Goal: Transaction & Acquisition: Purchase product/service

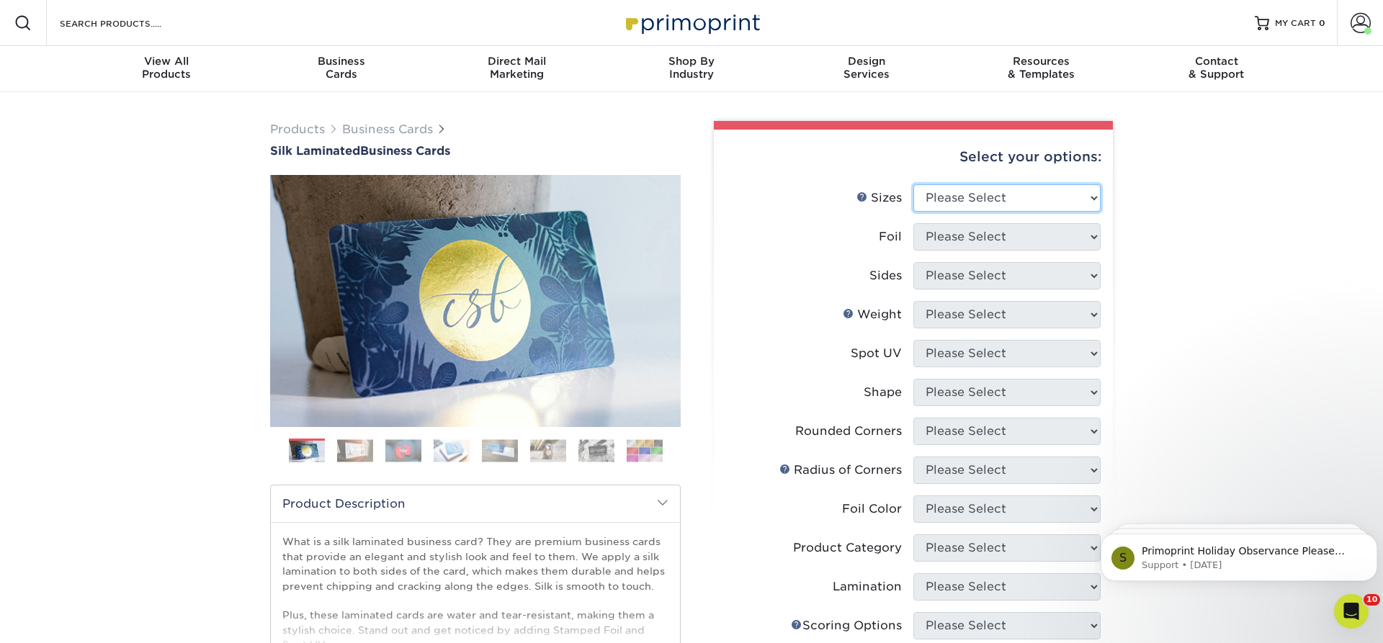
select select "2.00x3.50"
click option "2" x 3.5" - Standard" at bounding box center [0, 0] width 0 height 0
click at [914, 223] on select "Please Select Yes No" at bounding box center [1007, 236] width 187 height 27
select select "0"
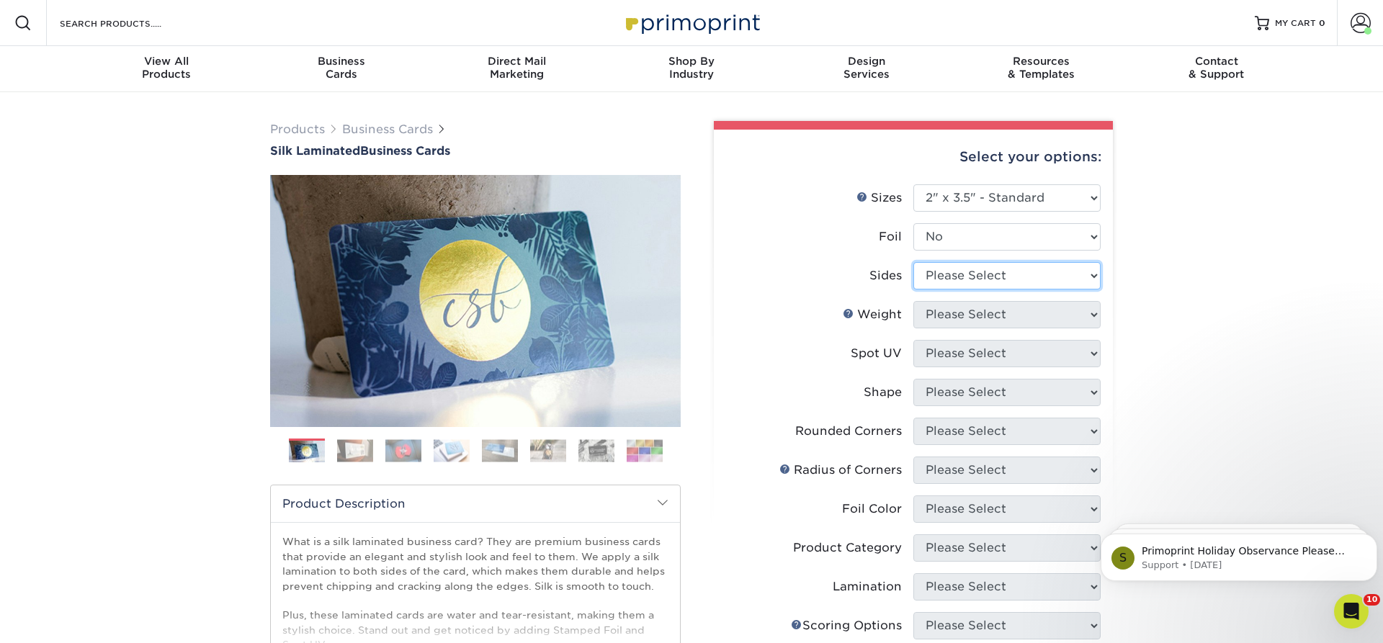
click at [914, 262] on select "Please Select Print Both Sides Print Front Only" at bounding box center [1007, 275] width 187 height 27
select select "13abbda7-1d64-4f25-8bb2-c179b224825d"
click at [914, 301] on select "Please Select 16PT" at bounding box center [1007, 314] width 187 height 27
select select "16PT"
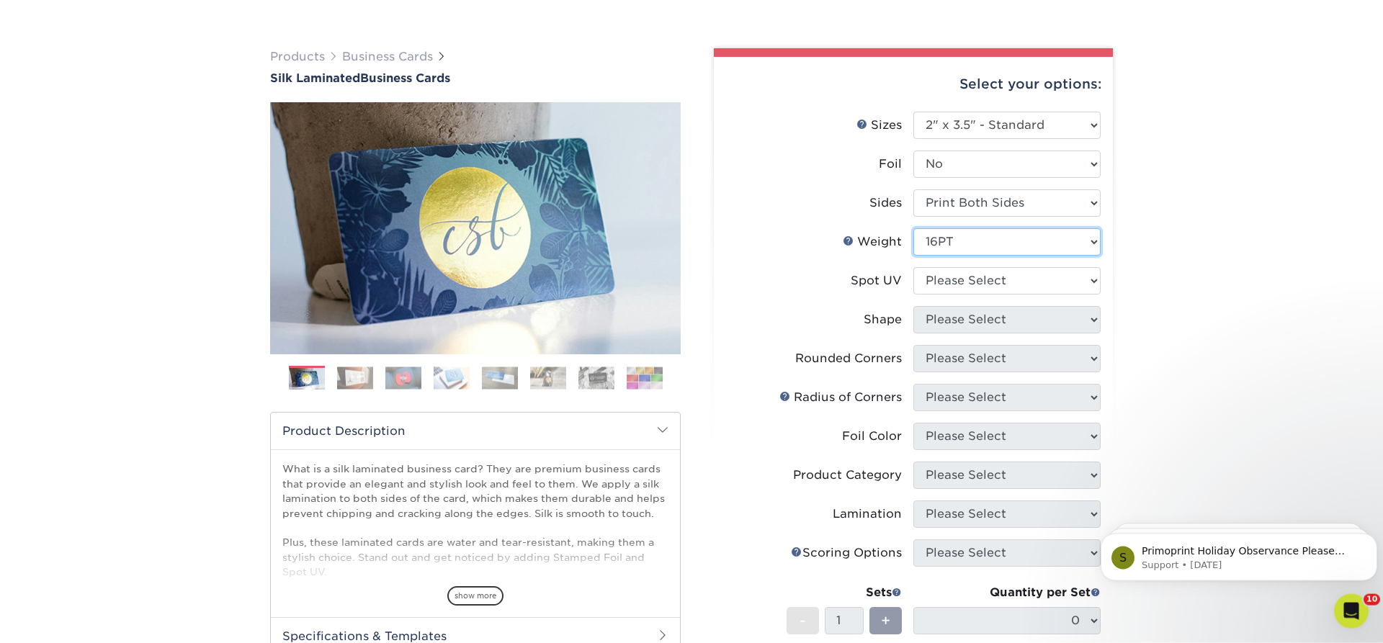
scroll to position [73, 0]
click at [914, 267] on select "Please Select No Spot UV Front and Back (Both Sides) Front Only Back Only" at bounding box center [1007, 280] width 187 height 27
select select "3"
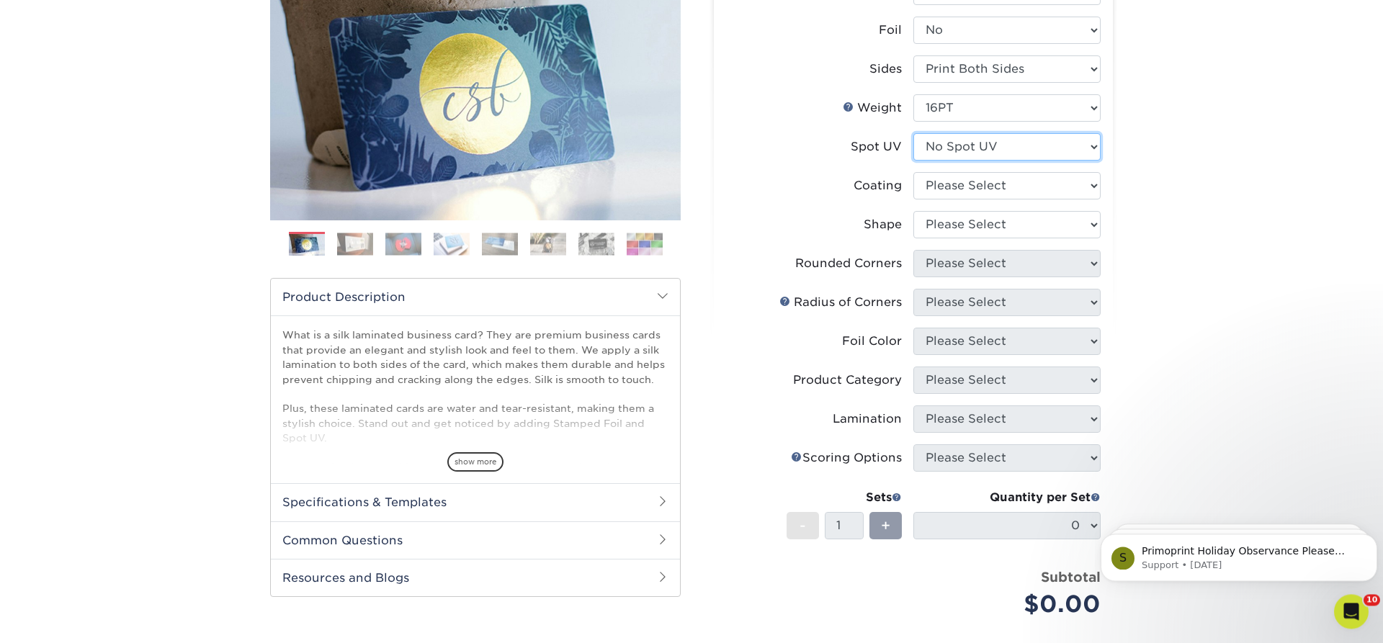
scroll to position [220, 0]
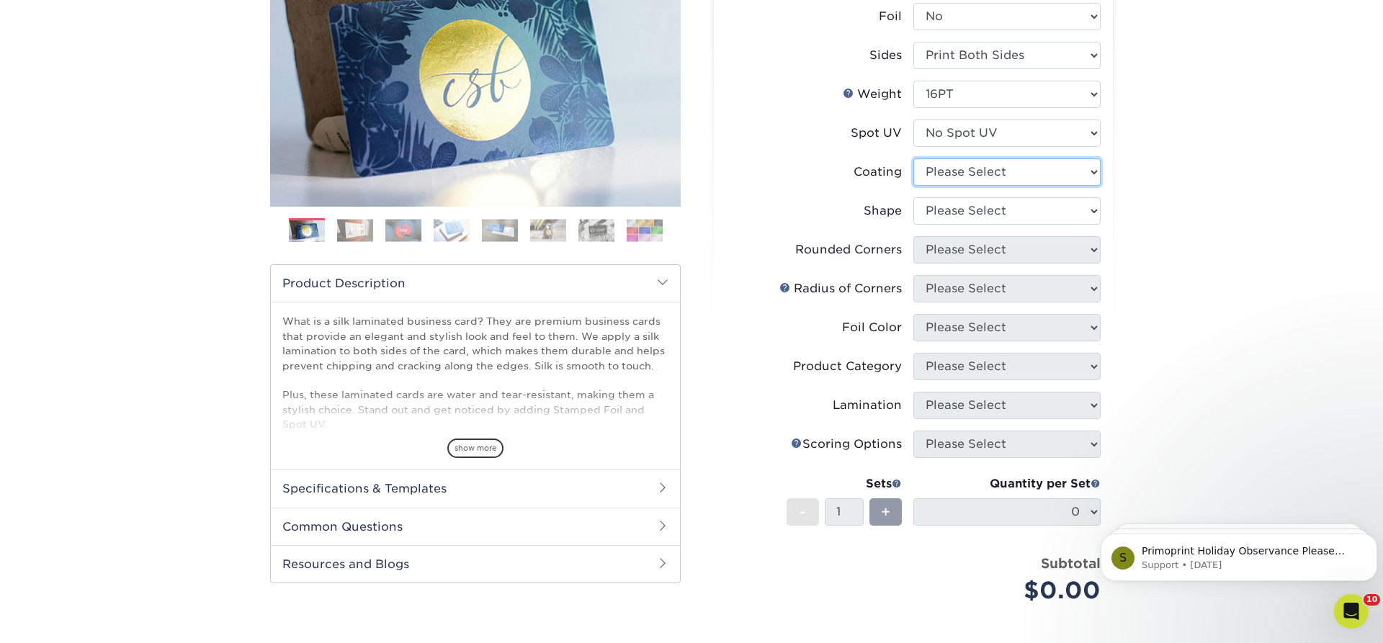
click at [914, 158] on select at bounding box center [1007, 171] width 187 height 27
select select "3e7618de-abca-4bda-9f97-8b9129e913d8"
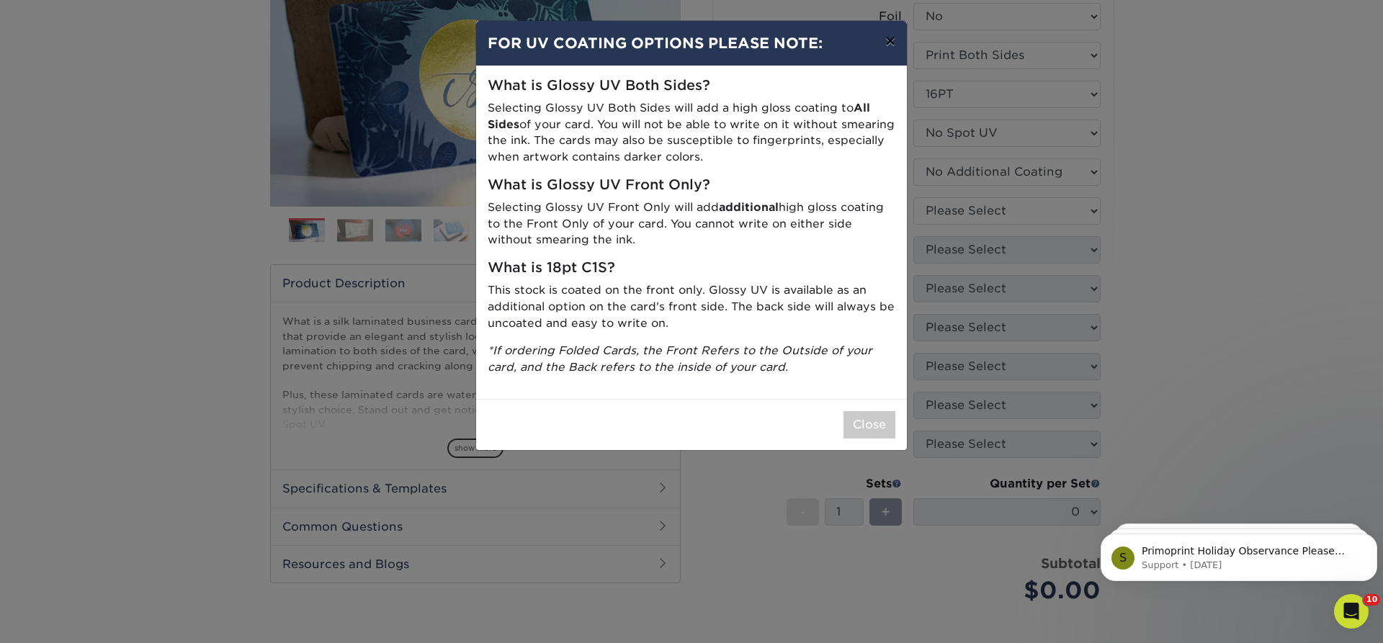
click at [893, 43] on button "×" at bounding box center [890, 41] width 33 height 40
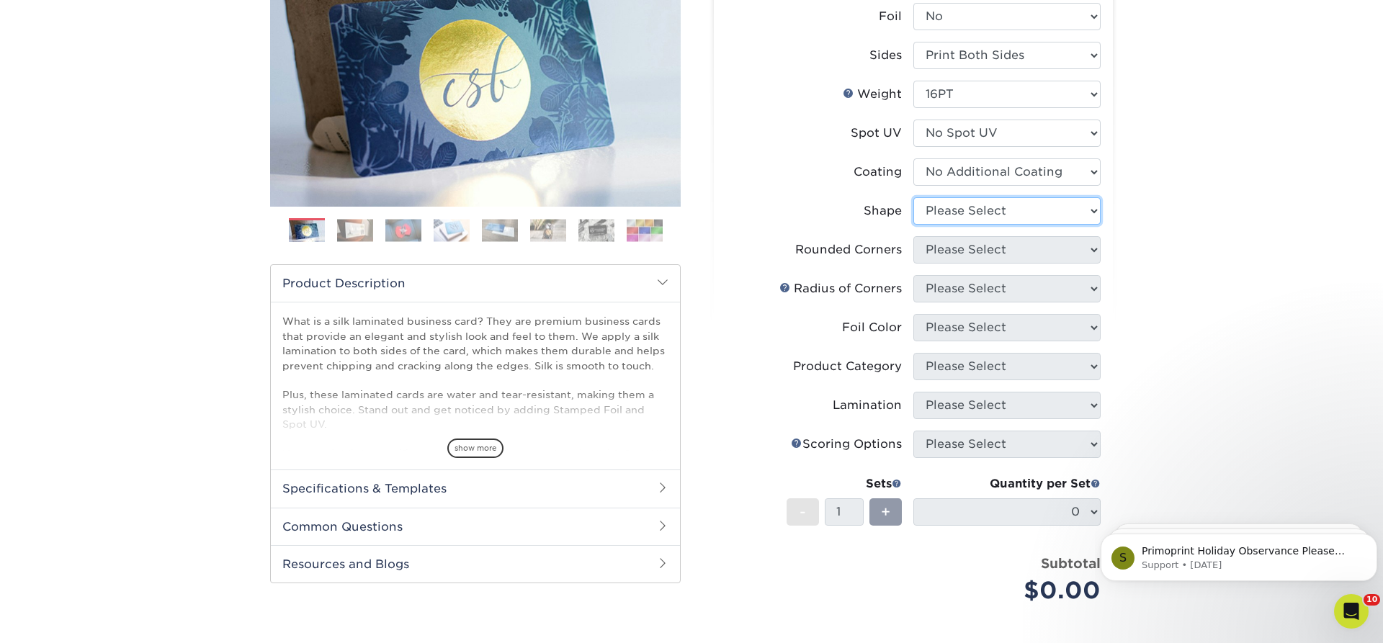
click at [914, 197] on select "Please Select Standard Oval" at bounding box center [1007, 210] width 187 height 27
select select "standard"
click at [914, 236] on select "Please Select Yes - Round 2 Corners Yes - Round 4 Corners No" at bounding box center [1007, 249] width 187 height 27
select select "0"
click option "No" at bounding box center [0, 0] width 0 height 0
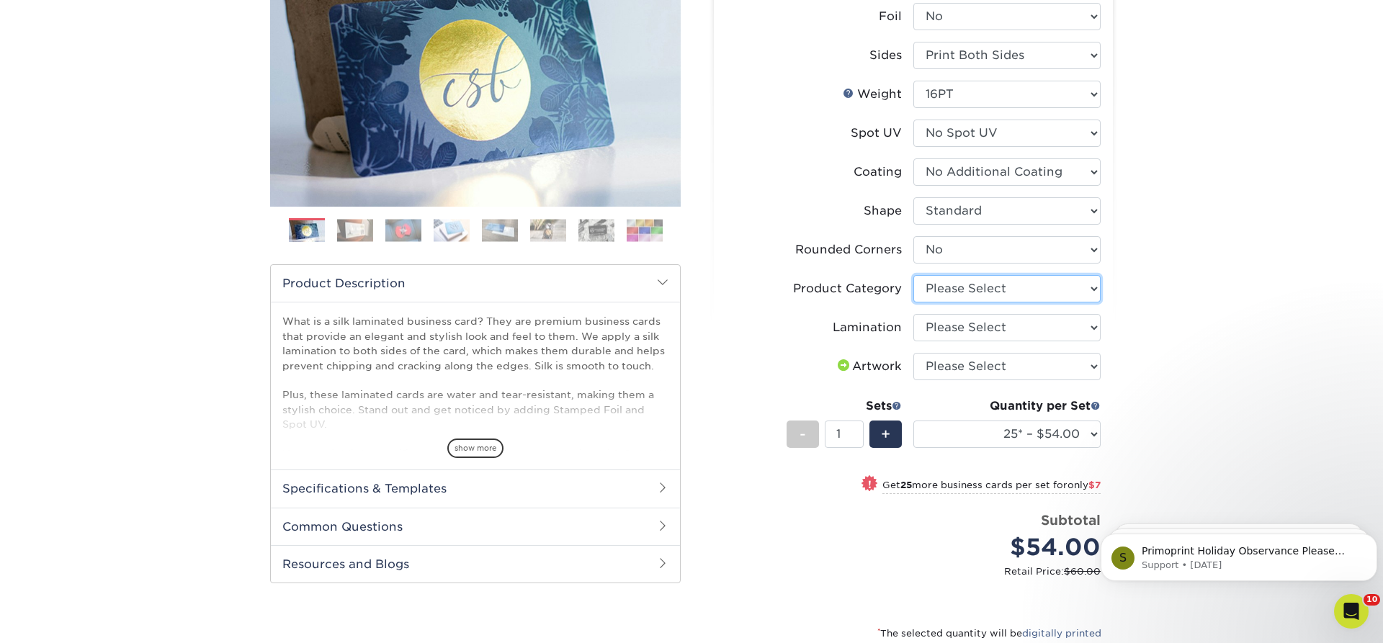
click at [914, 275] on select "Please Select Business Cards" at bounding box center [1007, 288] width 187 height 27
select select "3b5148f1-0588-4f88-a218-97bcfdce65c1"
click option "Business Cards" at bounding box center [0, 0] width 0 height 0
click at [914, 314] on select "Please Select Silk" at bounding box center [1007, 327] width 187 height 27
select select "ccacb42f-45f7-42d3-bbd3-7c8421cf37f0"
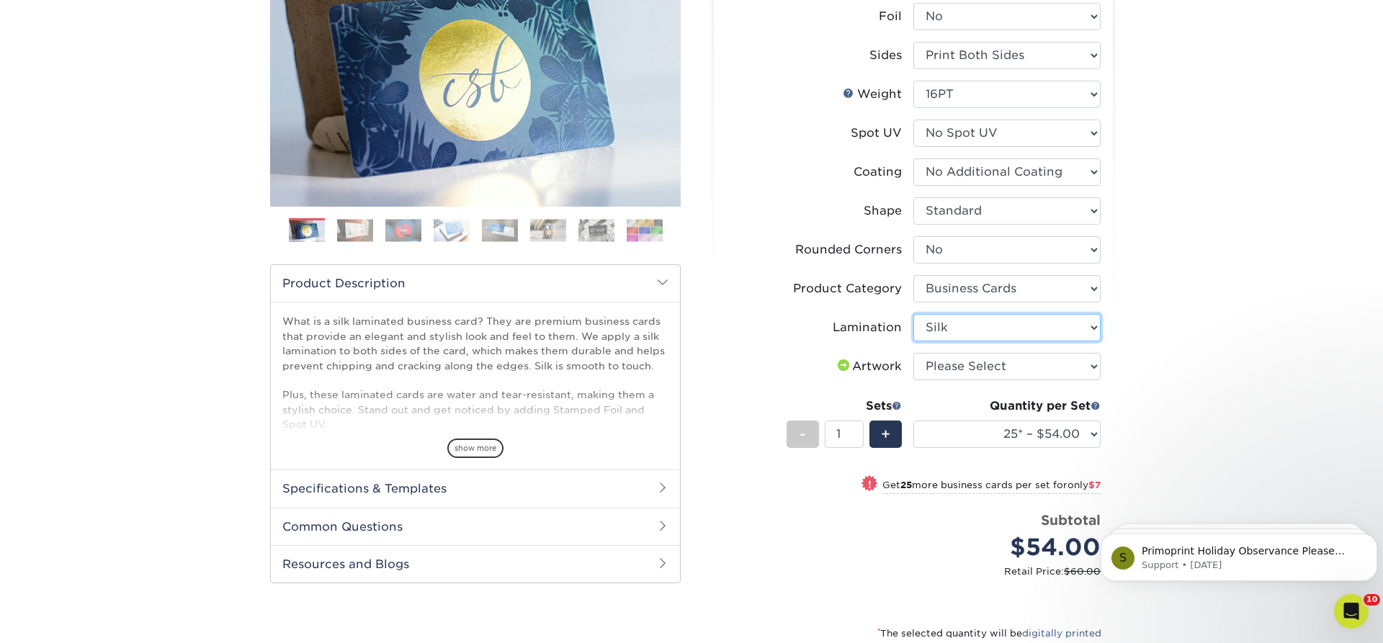
click option "Silk" at bounding box center [0, 0] width 0 height 0
click at [914, 353] on select "Please Select I will upload files I need a design - $100" at bounding box center [1007, 366] width 187 height 27
select select "upload"
click option "I will upload files" at bounding box center [0, 0] width 0 height 0
click at [914, 421] on select "25* – $54.00 50* – $61.00 75* – $68.00 100* – $75.00 250* – $82.00 500 – $86.00…" at bounding box center [1007, 434] width 187 height 27
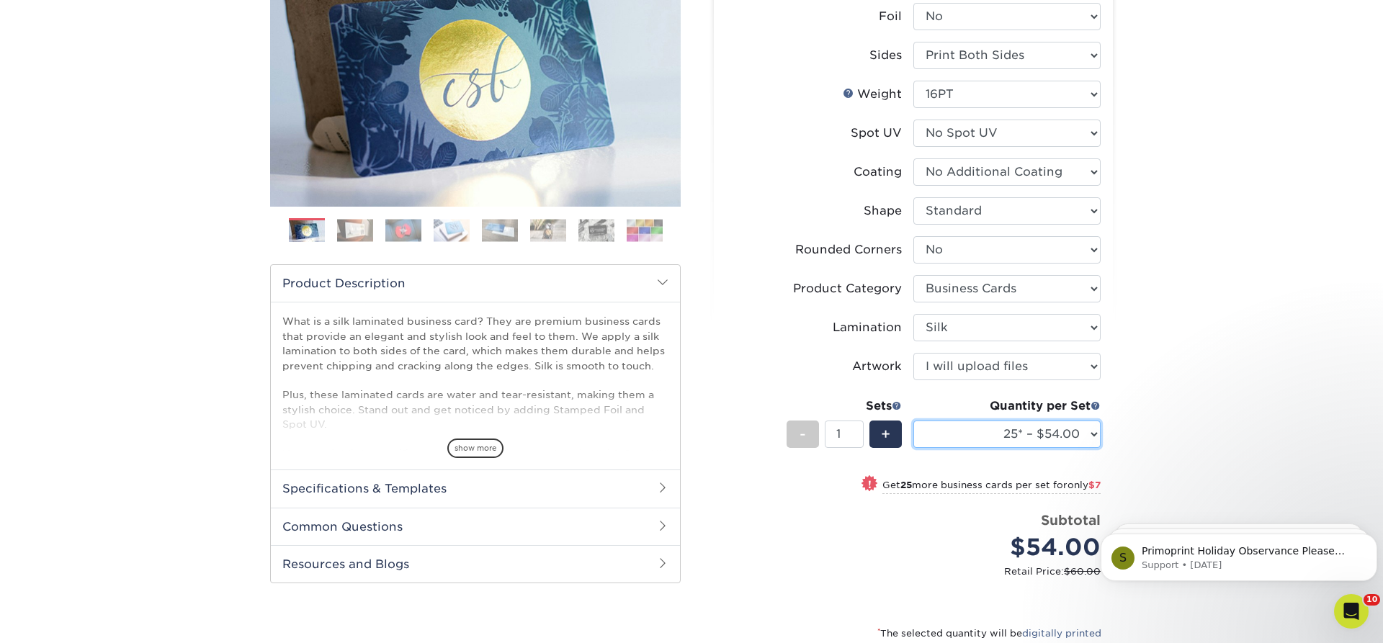
select select "250* – $82.00"
click option "250* – $82.00" at bounding box center [0, 0] width 0 height 0
click at [1233, 296] on div "Products Business Cards Silk Laminated Business Cards Previous Next" at bounding box center [691, 347] width 1383 height 950
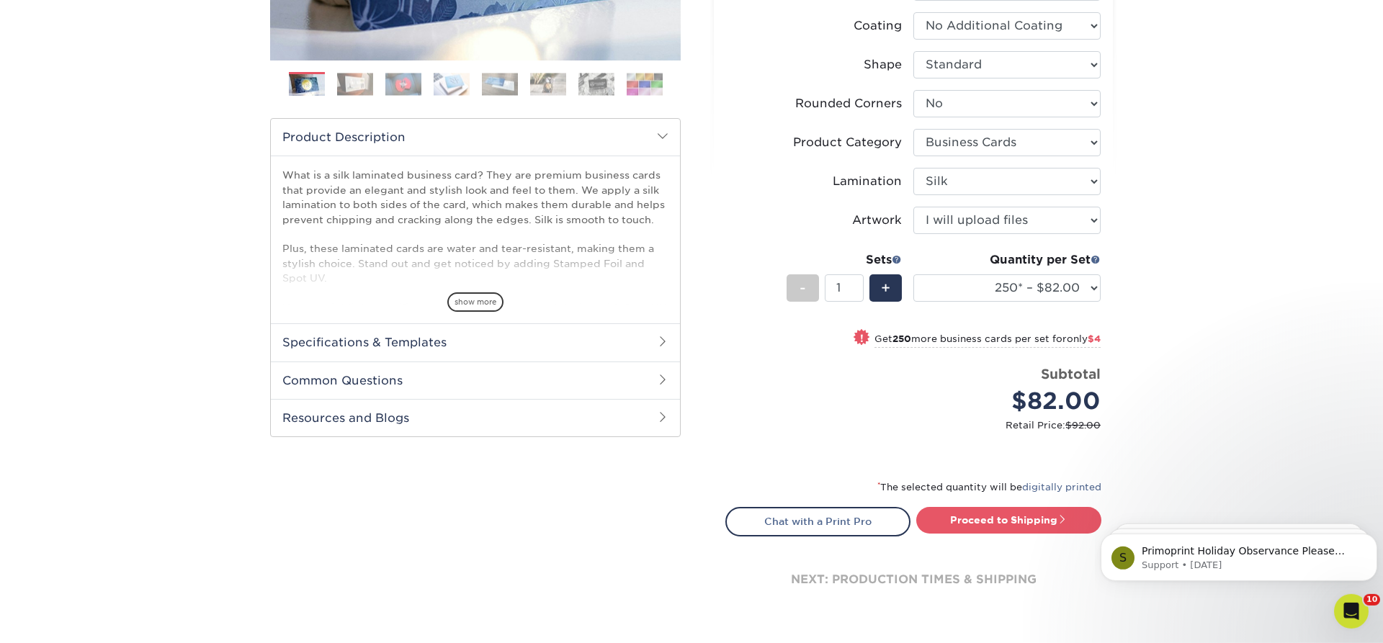
scroll to position [367, 0]
click at [999, 517] on link "Proceed to Shipping" at bounding box center [1008, 519] width 185 height 26
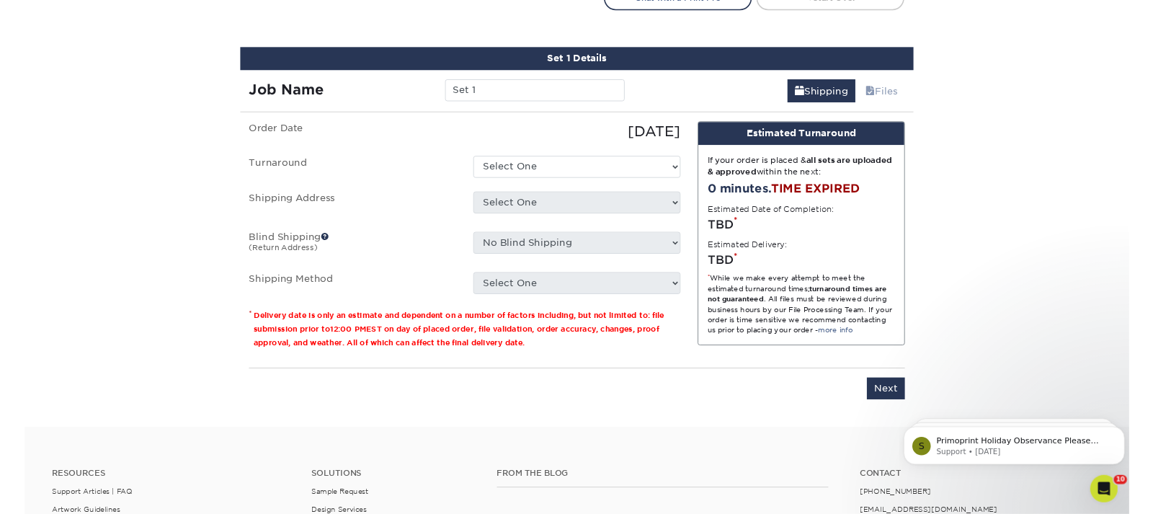
scroll to position [913, 0]
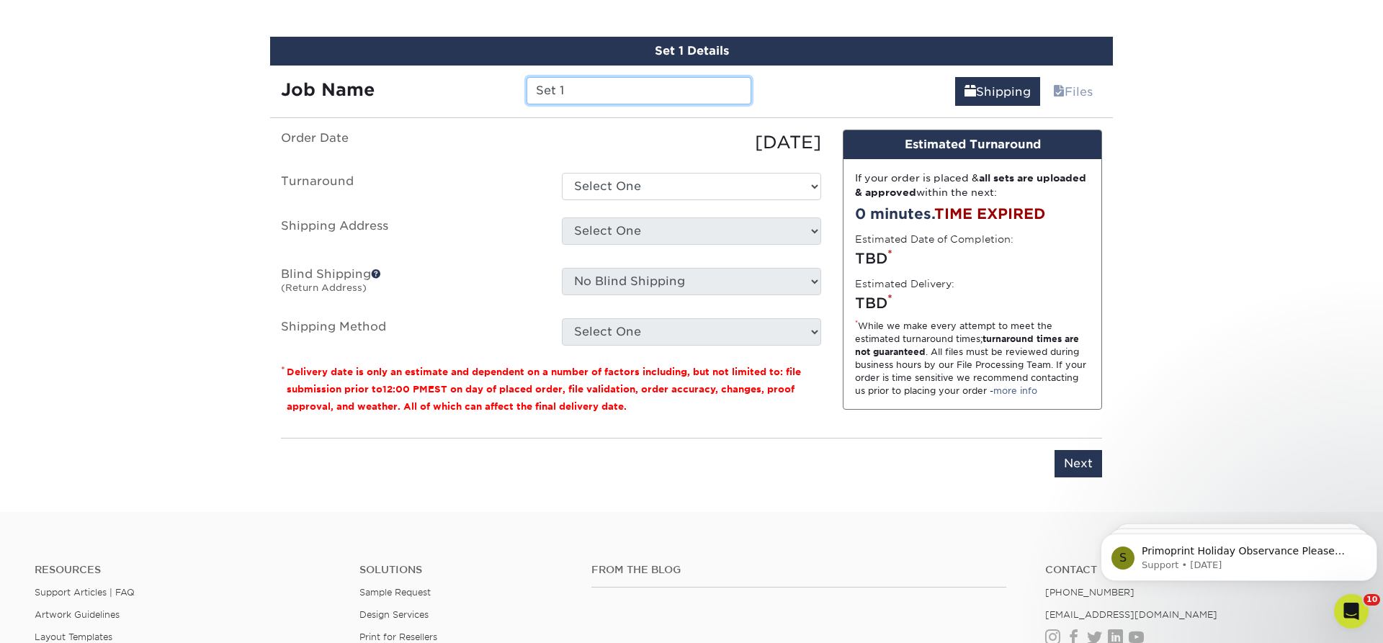
click at [569, 91] on input "Set 1" at bounding box center [639, 90] width 224 height 27
type input "S"
type input "[PERSON_NAME]"
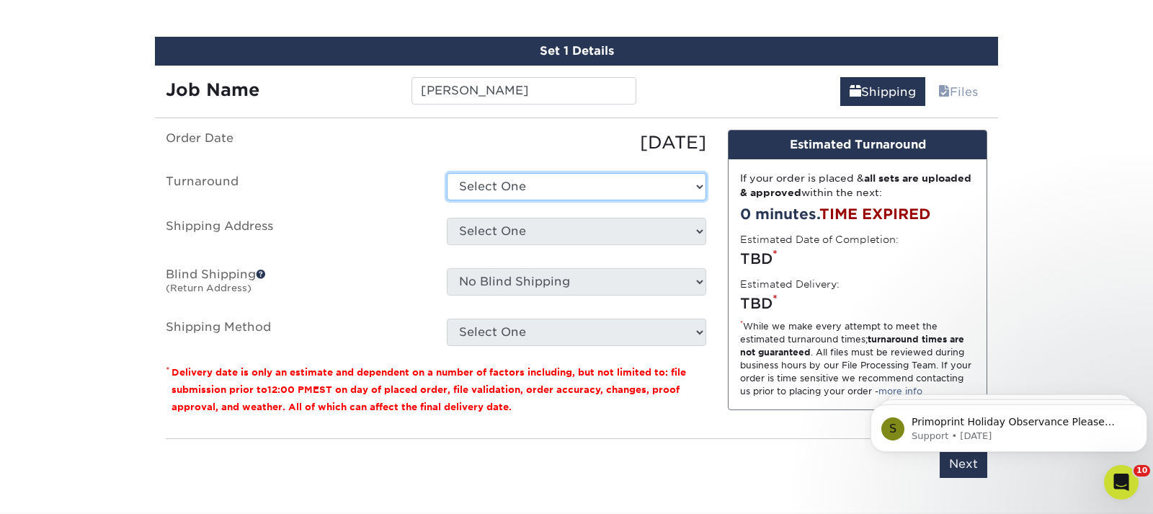
click at [447, 173] on select "Select One 2-4 Business Days 2 Day Next Business Day" at bounding box center [576, 186] width 259 height 27
select select "0f15206b-ab67-423b-be9a-1c041d3ad452"
click option "2 Day" at bounding box center [0, 0] width 0 height 0
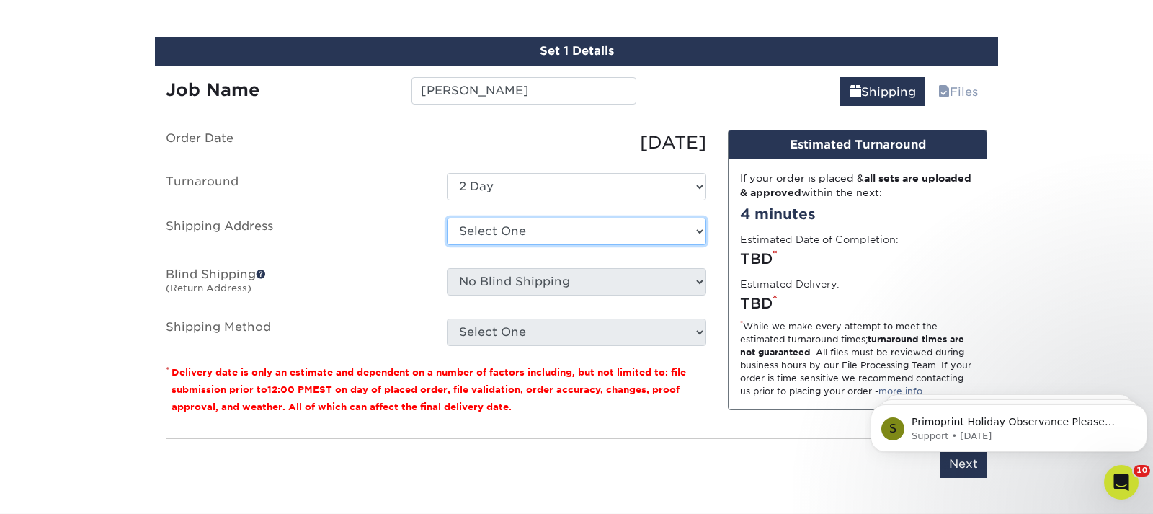
click at [447, 218] on select "Select One Adam Rowe Ankit Kora Anne Cox Atlanta Office AUSTRALIA AUSTRALIA #2 …" at bounding box center [576, 231] width 259 height 27
select select "14797"
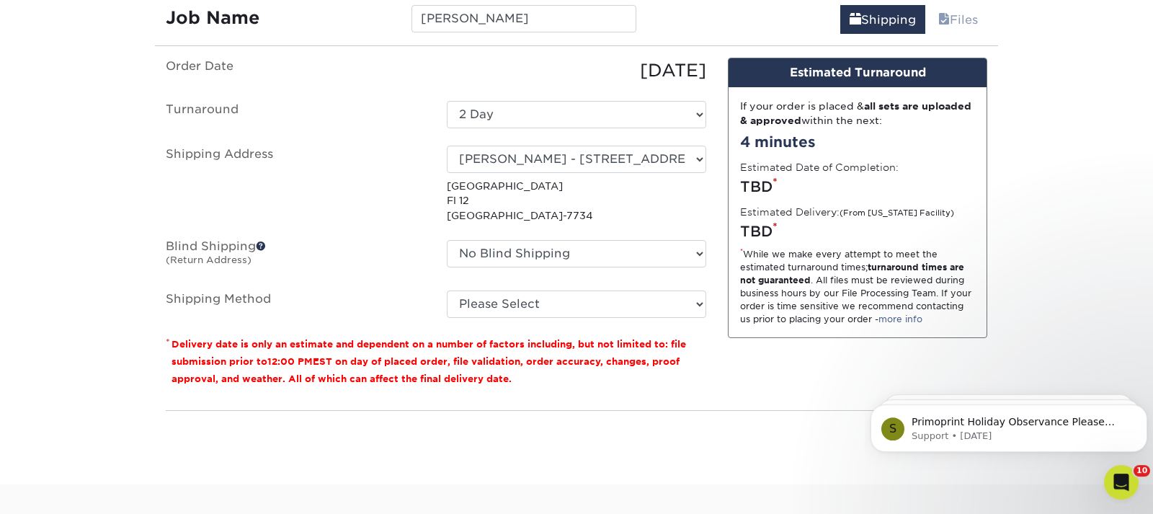
scroll to position [986, 0]
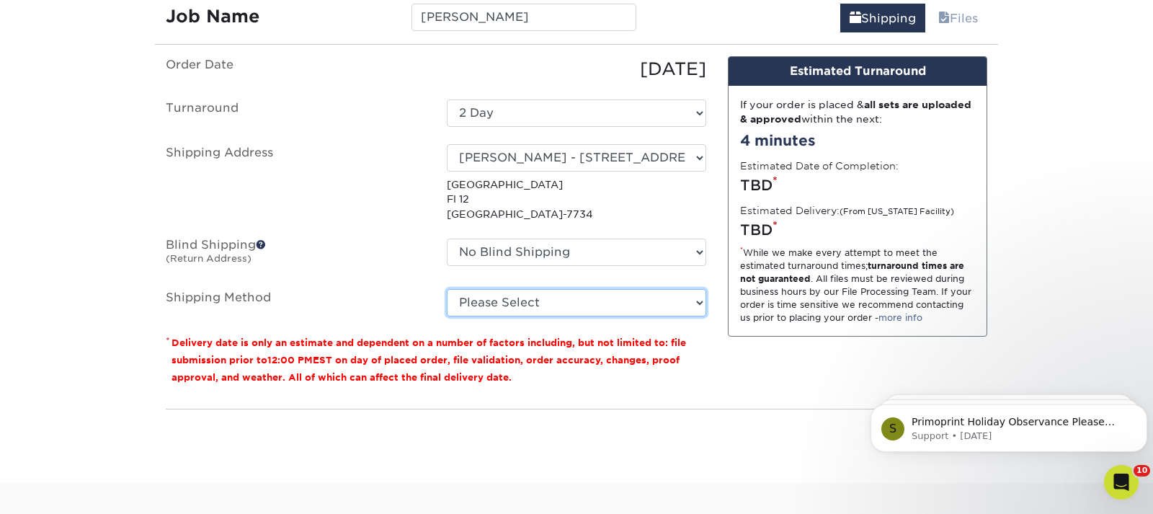
click at [447, 289] on select "Please Select Ground Shipping (+$7.84) 3 Day Shipping Service (+$15.36) 2 Day A…" at bounding box center [576, 302] width 259 height 27
select select "12"
click option "3 Day Shipping Service (+$15.36)" at bounding box center [0, 0] width 0 height 0
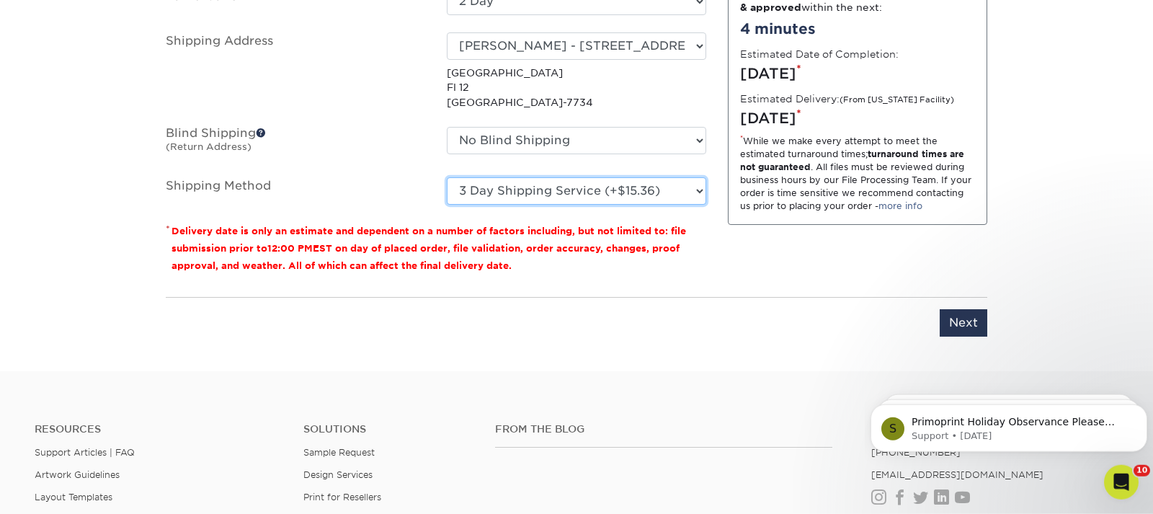
scroll to position [1133, 0]
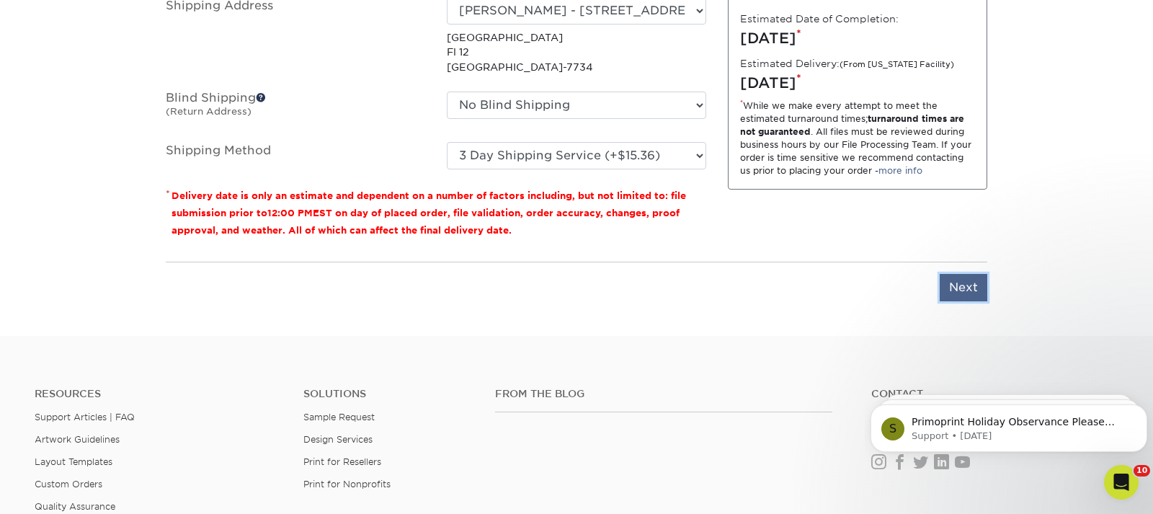
click at [954, 287] on input "Next" at bounding box center [963, 287] width 48 height 27
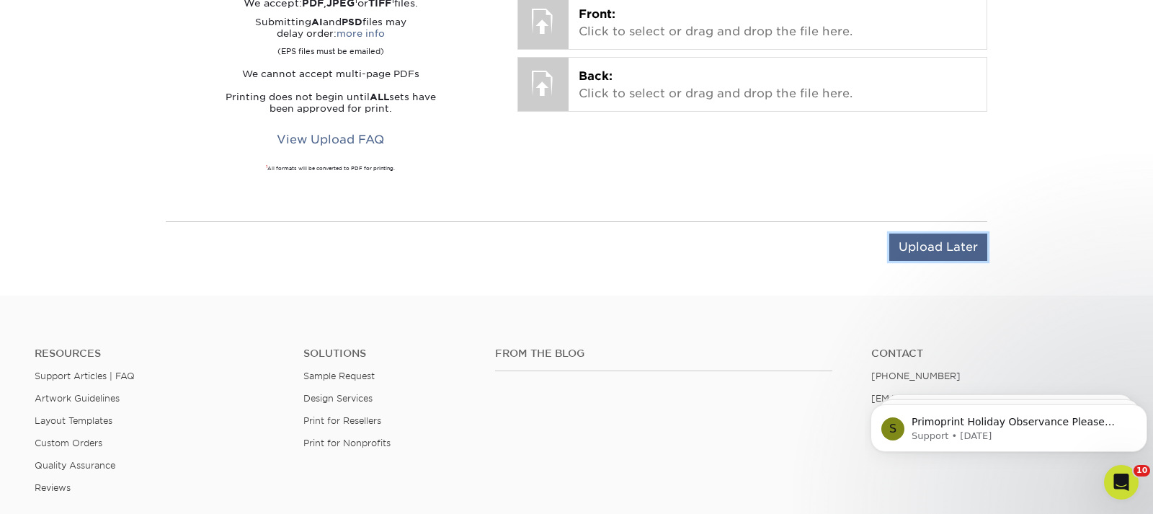
click at [935, 244] on input "Upload Later" at bounding box center [938, 246] width 98 height 27
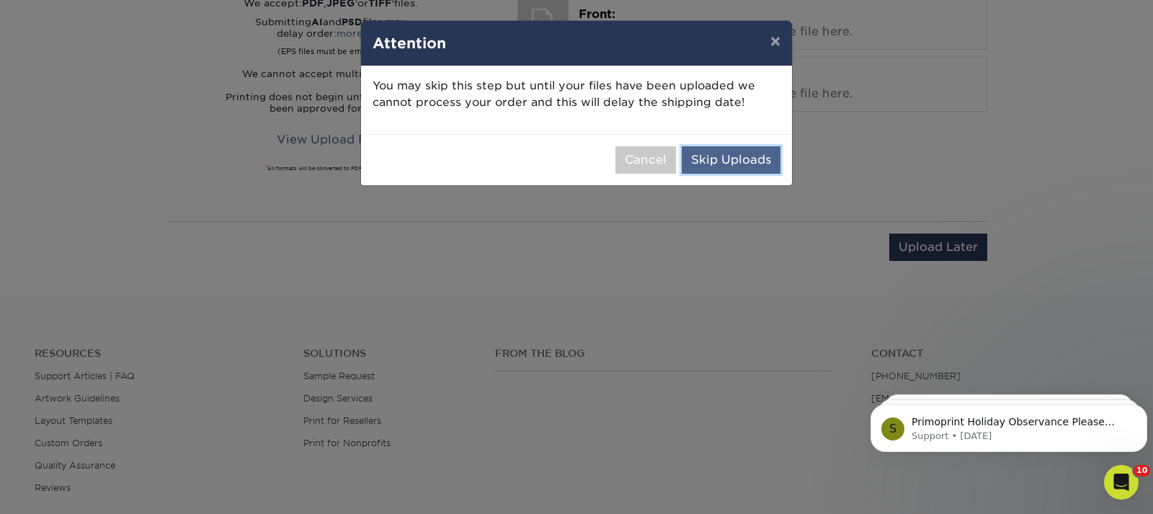
click at [719, 155] on button "Skip Uploads" at bounding box center [731, 159] width 99 height 27
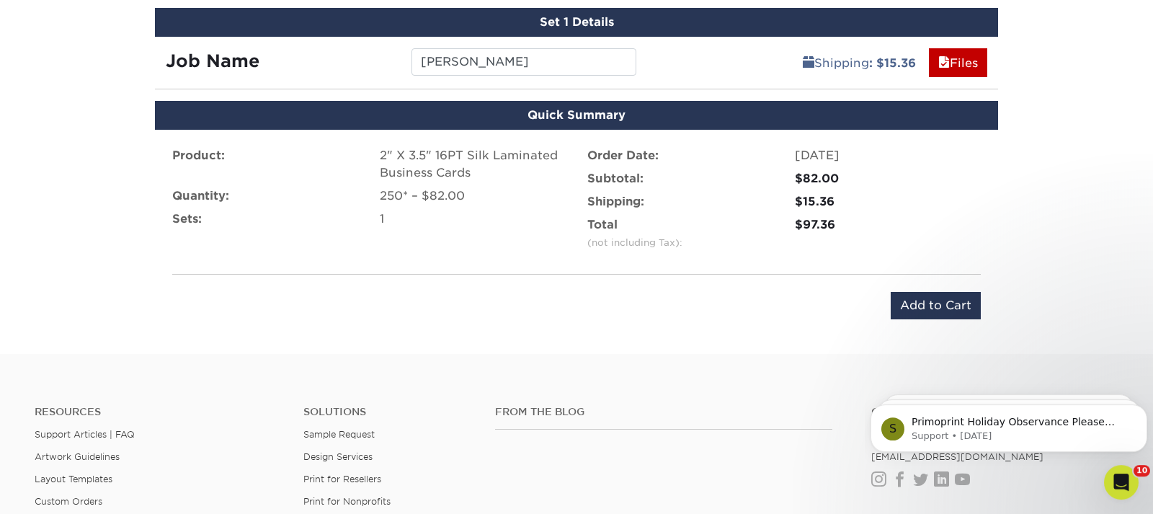
scroll to position [913, 0]
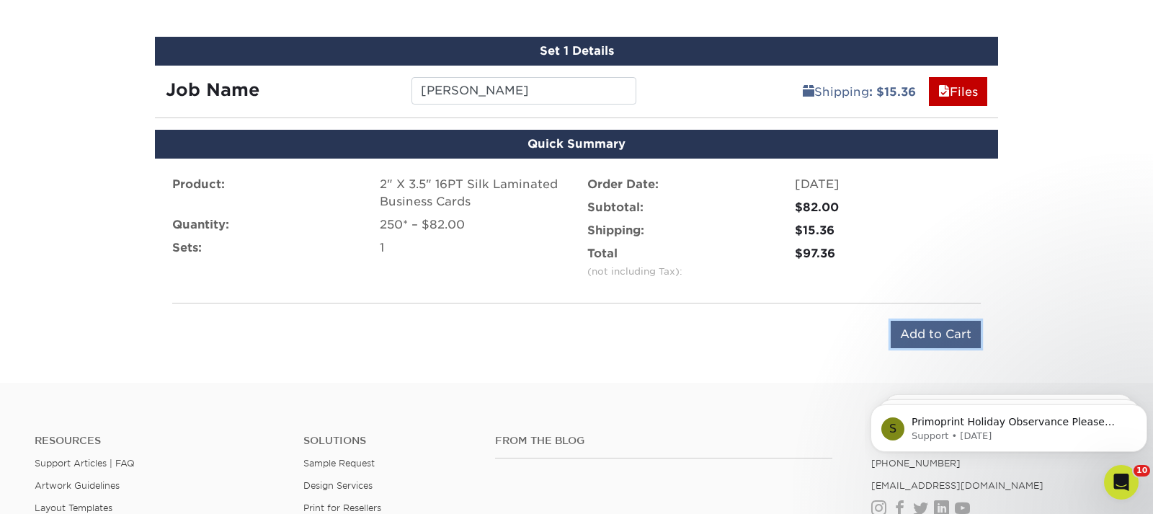
click at [927, 335] on input "Add to Cart" at bounding box center [935, 334] width 90 height 27
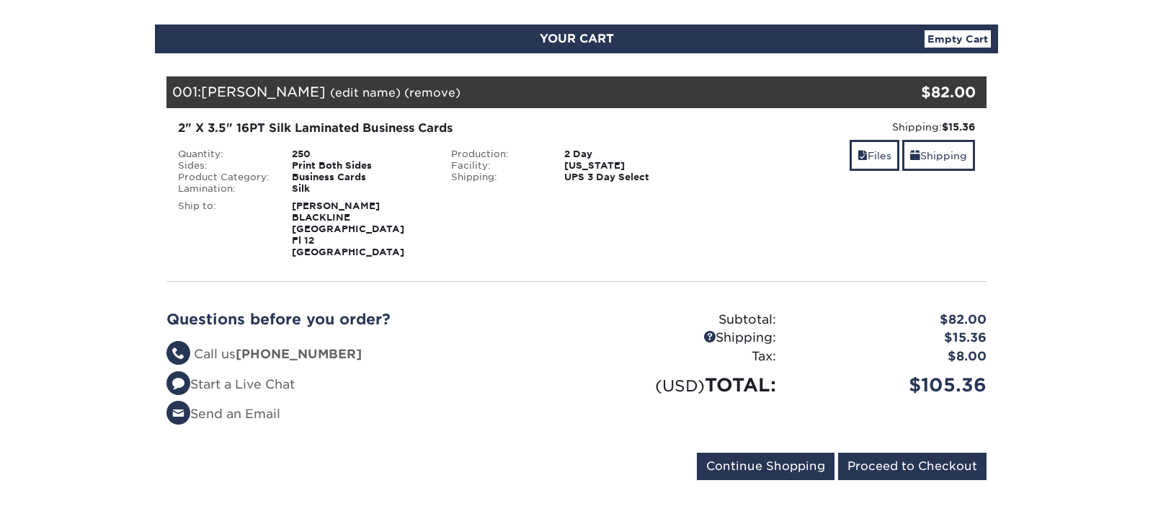
scroll to position [147, 0]
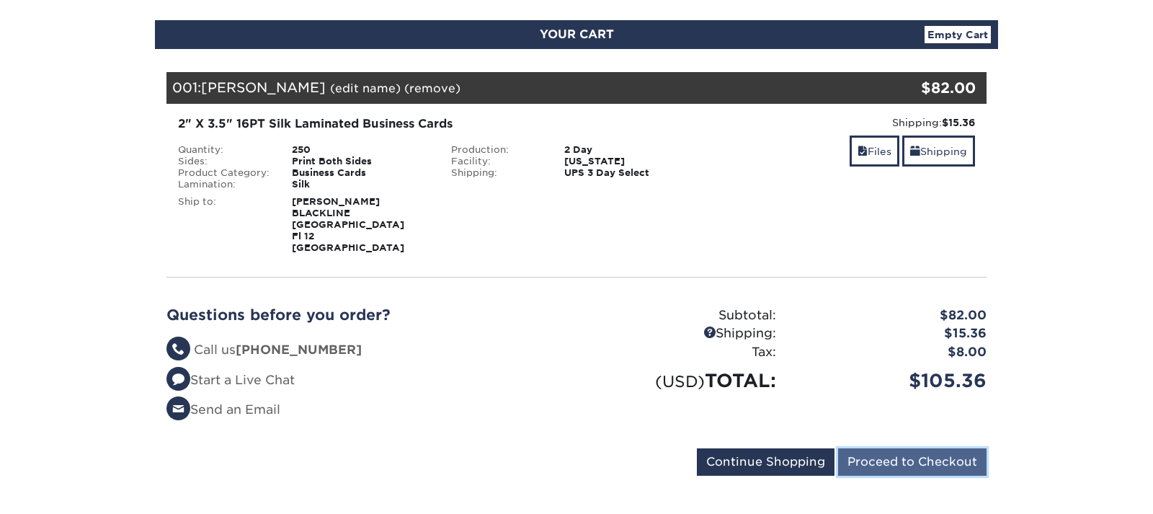
click at [908, 459] on input "Proceed to Checkout" at bounding box center [912, 461] width 148 height 27
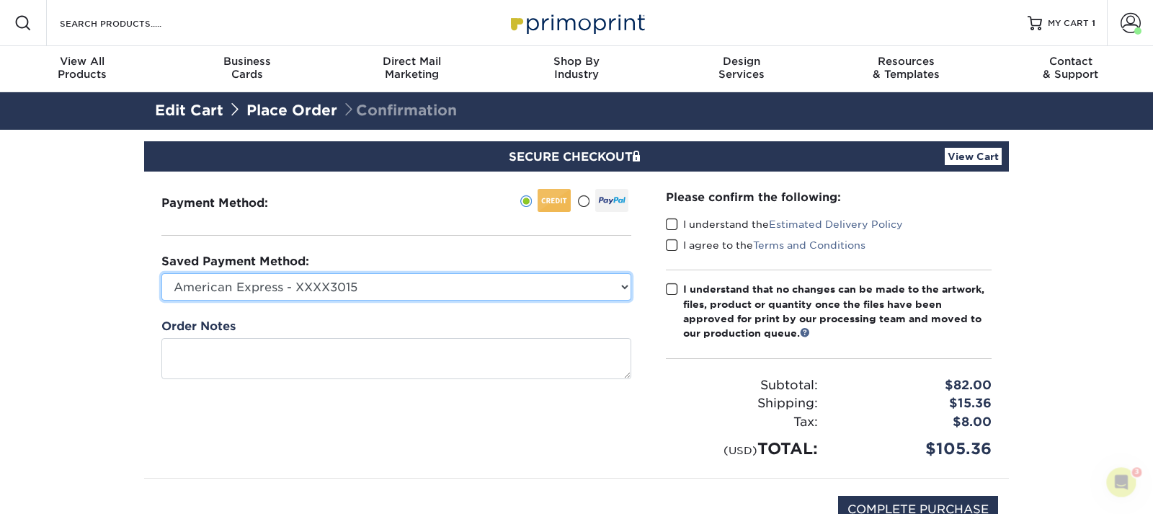
click at [161, 273] on select "American Express - XXXX3015 Visa - XXXX7148 Visa - XXXX1775 Visa - XXXX5541 New…" at bounding box center [396, 286] width 470 height 27
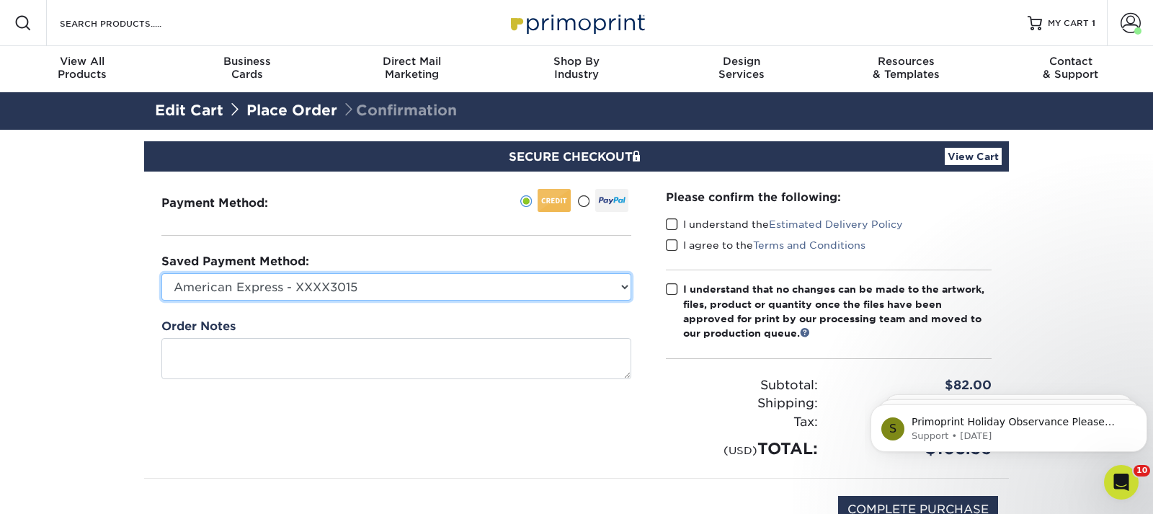
select select "75212"
click option "Visa - XXXX5541" at bounding box center [0, 0] width 0 height 0
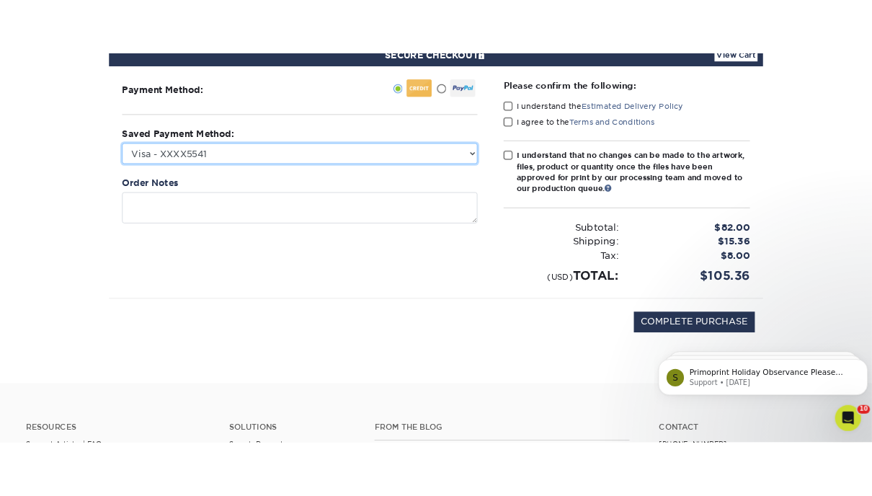
scroll to position [220, 0]
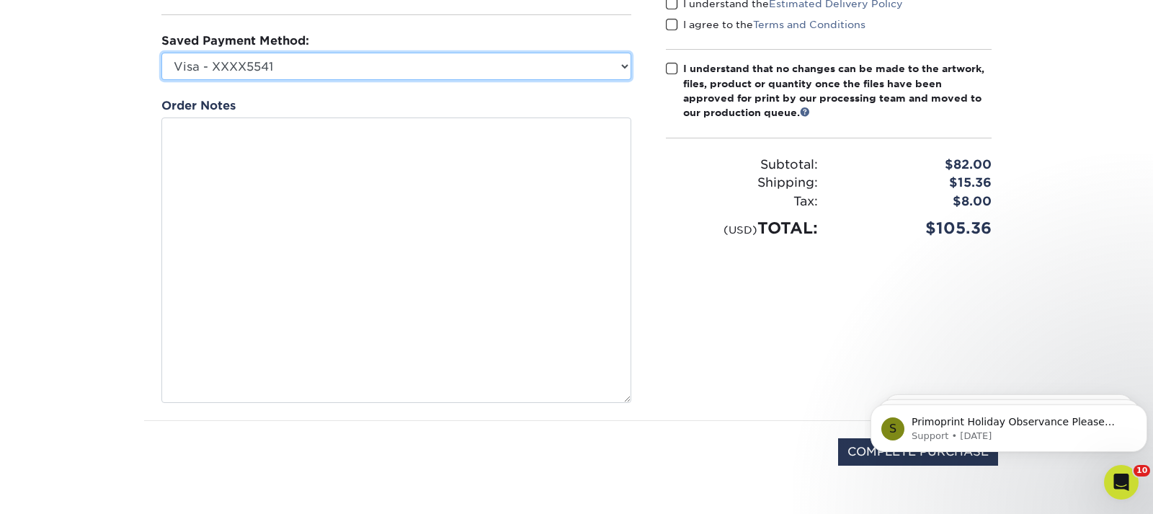
drag, startPoint x: 622, startPoint y: 151, endPoint x: 603, endPoint y: 548, distance: 396.7
click at [603, 403] on textarea at bounding box center [396, 259] width 470 height 285
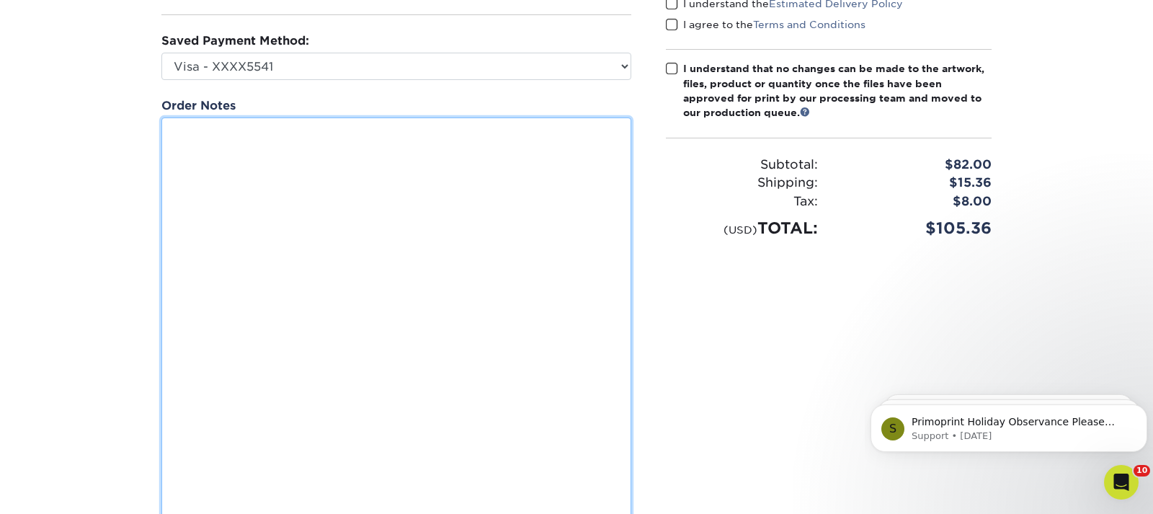
click at [231, 180] on textarea at bounding box center [396, 335] width 470 height 437
type textarea "O"
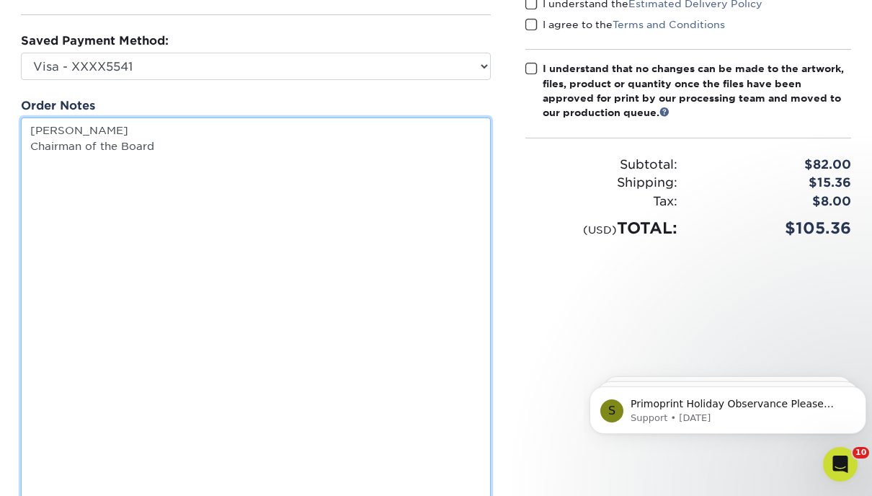
click at [173, 158] on textarea "Owen Ryan Chairman of the Board" at bounding box center [256, 335] width 470 height 437
click at [195, 160] on textarea "Owen Ryan Chairman of the Board & CEO ADDRESS: HQ" at bounding box center [256, 335] width 470 height 437
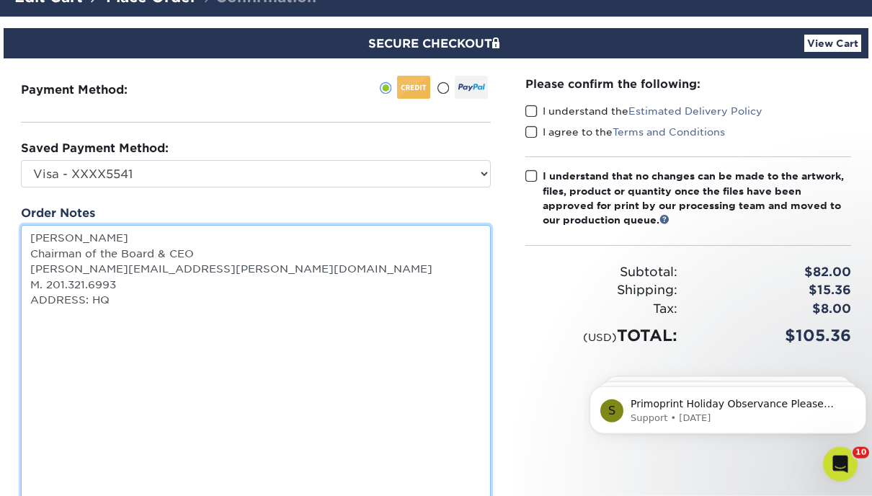
scroll to position [73, 0]
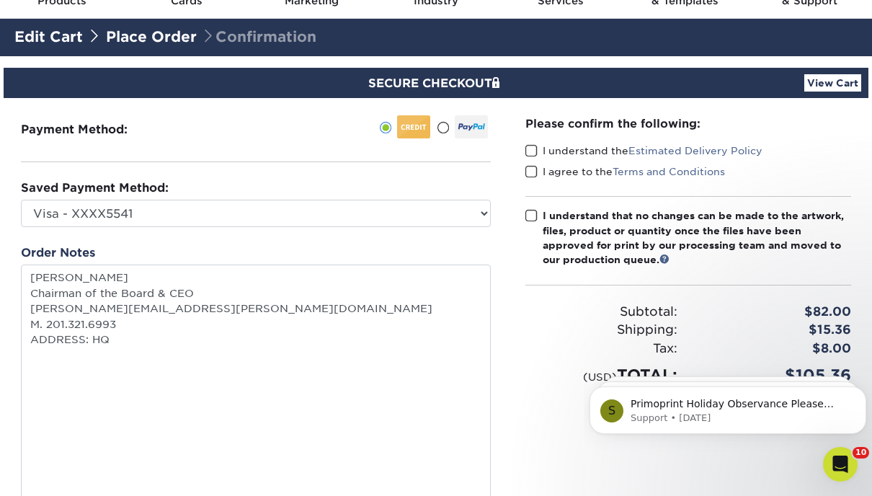
type textarea "Owen Ryan Chairman of the Board CEO owen.ryan@blackline.com M. 201.321.6993 ADD…"
click at [531, 153] on span at bounding box center [531, 151] width 12 height 14
click at [0, 0] on input "I understand the Estimated Delivery Policy" at bounding box center [0, 0] width 0 height 0
click at [532, 169] on span at bounding box center [531, 172] width 12 height 14
click at [0, 0] on input "I agree to the Terms and Conditions" at bounding box center [0, 0] width 0 height 0
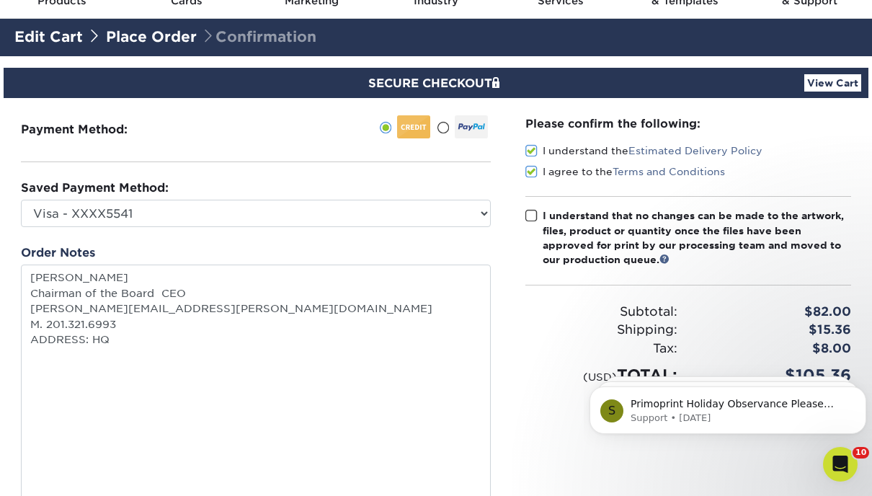
click at [535, 214] on span at bounding box center [531, 216] width 12 height 14
click at [0, 0] on input "I understand that no changes can be made to the artwork, files, product or quan…" at bounding box center [0, 0] width 0 height 0
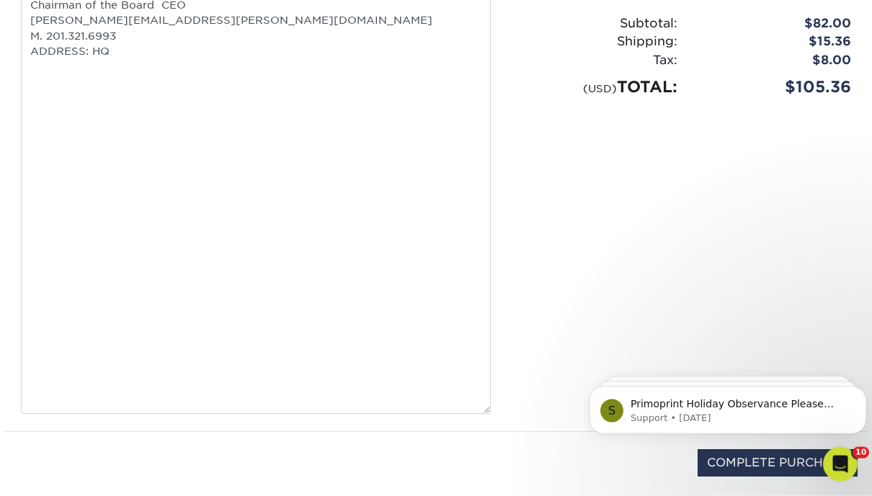
scroll to position [514, 0]
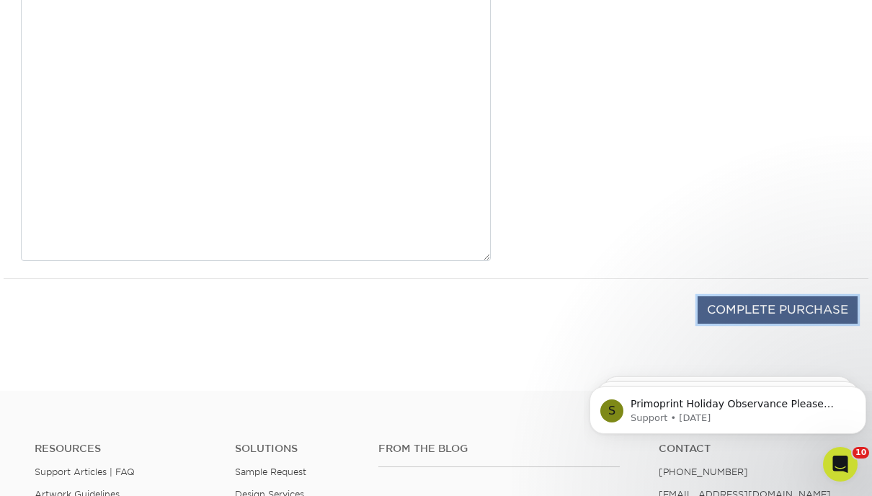
drag, startPoint x: 719, startPoint y: 316, endPoint x: 692, endPoint y: 316, distance: 27.4
click at [720, 316] on input "COMPLETE PURCHASE" at bounding box center [777, 309] width 160 height 27
type input "PROCESSING, PLEASE WAIT..."
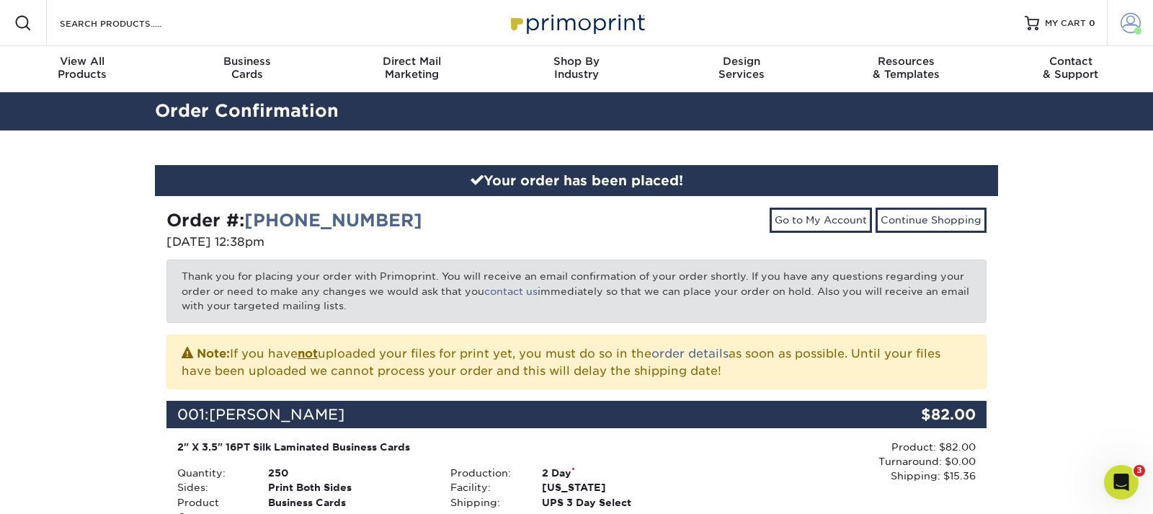
click at [1135, 26] on span at bounding box center [1130, 23] width 20 height 20
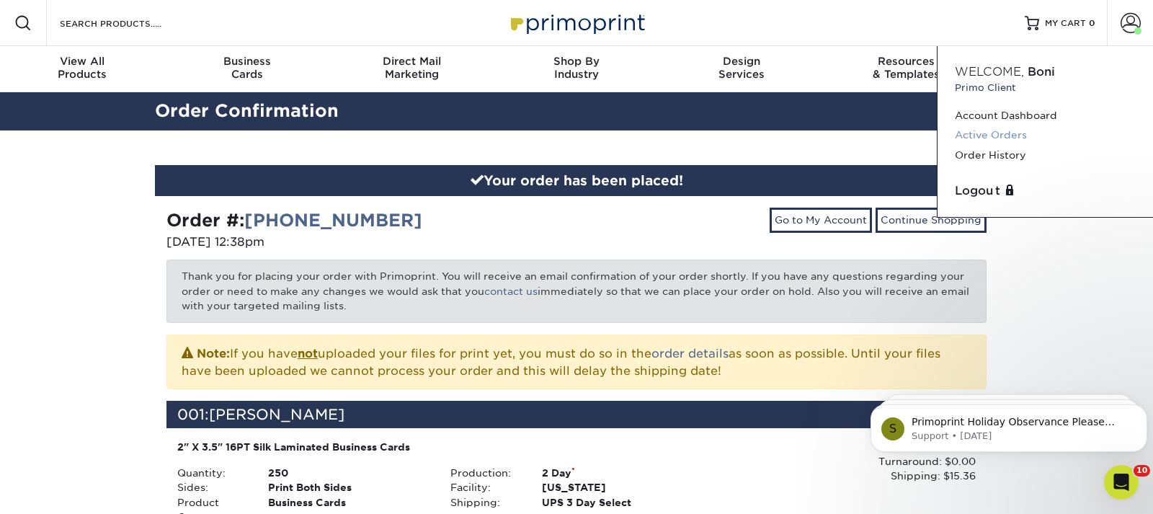
click at [983, 135] on link "Active Orders" at bounding box center [1045, 134] width 181 height 19
